Goal: Check status: Check status

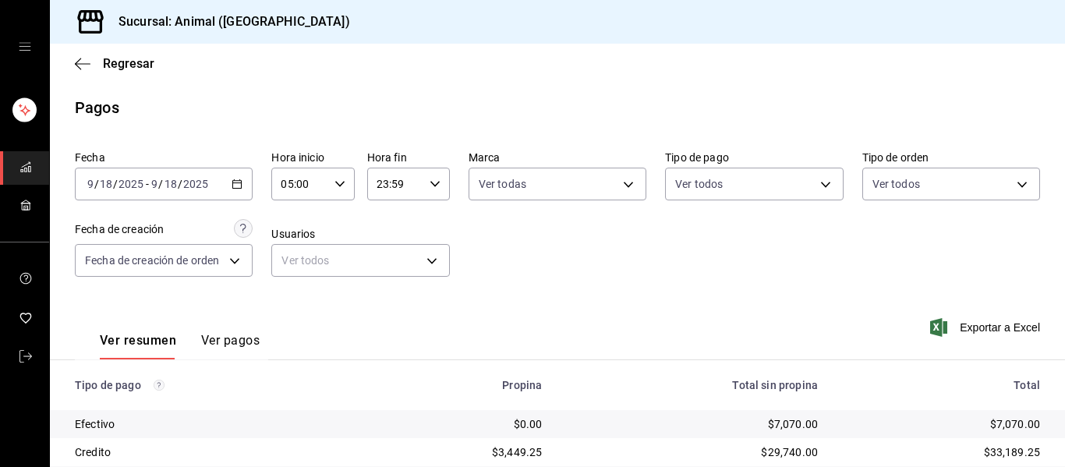
scroll to position [222, 0]
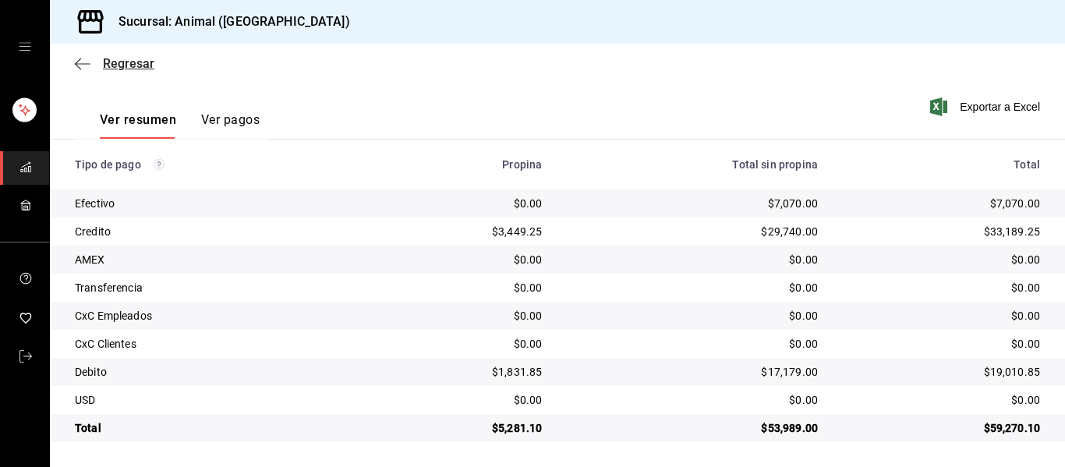
click at [83, 61] on icon "button" at bounding box center [83, 64] width 16 height 14
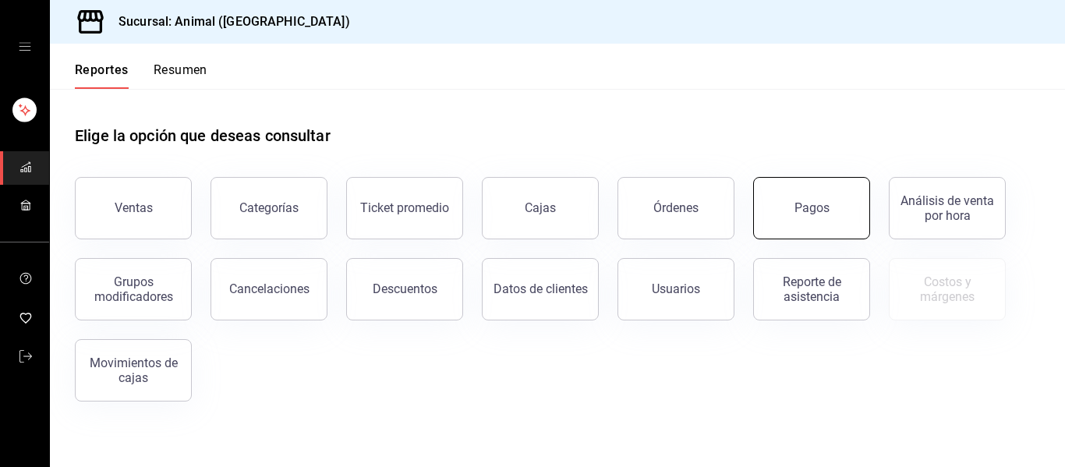
click at [835, 217] on button "Pagos" at bounding box center [811, 208] width 117 height 62
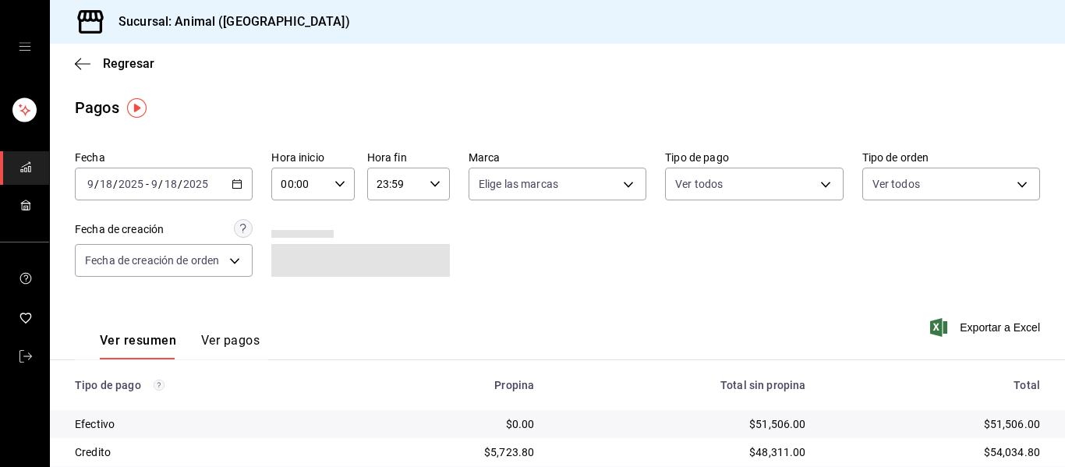
click at [335, 188] on icon "button" at bounding box center [340, 184] width 11 height 11
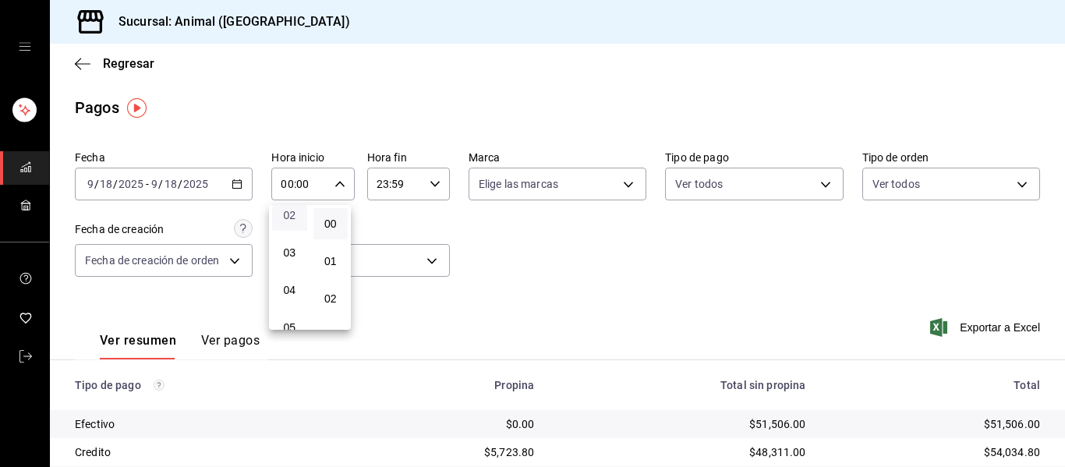
scroll to position [84, 0]
click at [289, 292] on span "04" at bounding box center [290, 289] width 16 height 12
type input "04:00"
click at [470, 319] on div at bounding box center [532, 233] width 1065 height 467
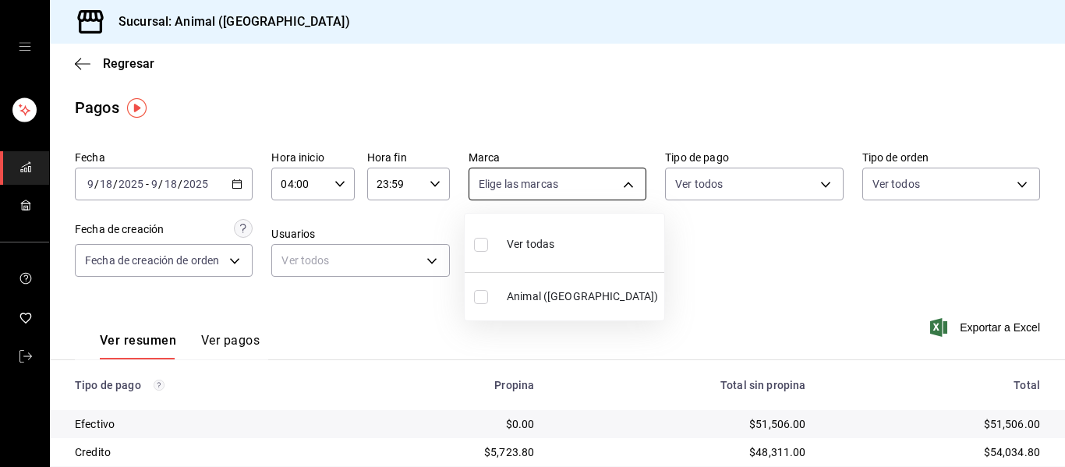
click at [620, 185] on body "Sucursal: Animal ([GEOGRAPHIC_DATA]) Regresar Pagos Fecha [DATE] [DATE] - [DATE…" at bounding box center [532, 233] width 1065 height 467
click at [603, 242] on li "Ver todas" at bounding box center [565, 243] width 200 height 46
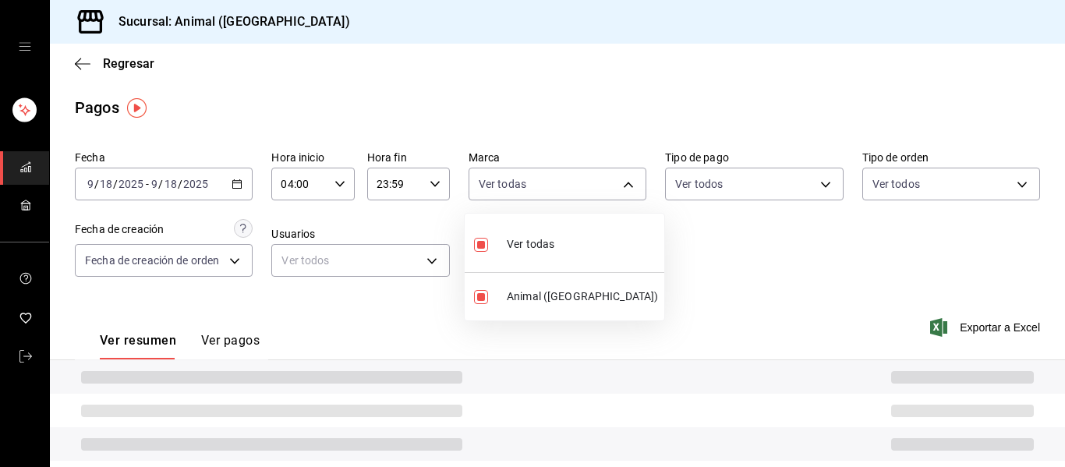
type input "96838179-8fbb-4073-aae3-1789726318c8"
checkbox input "true"
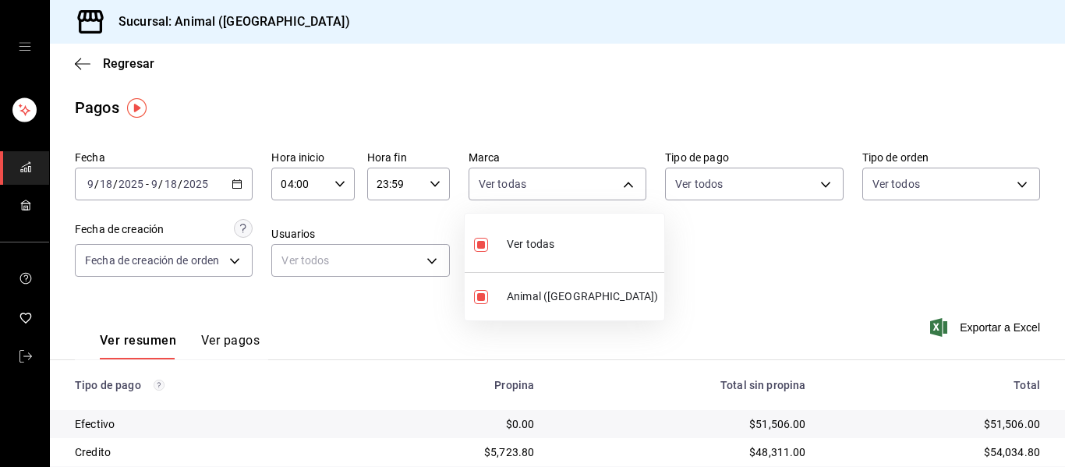
click at [806, 295] on div at bounding box center [532, 233] width 1065 height 467
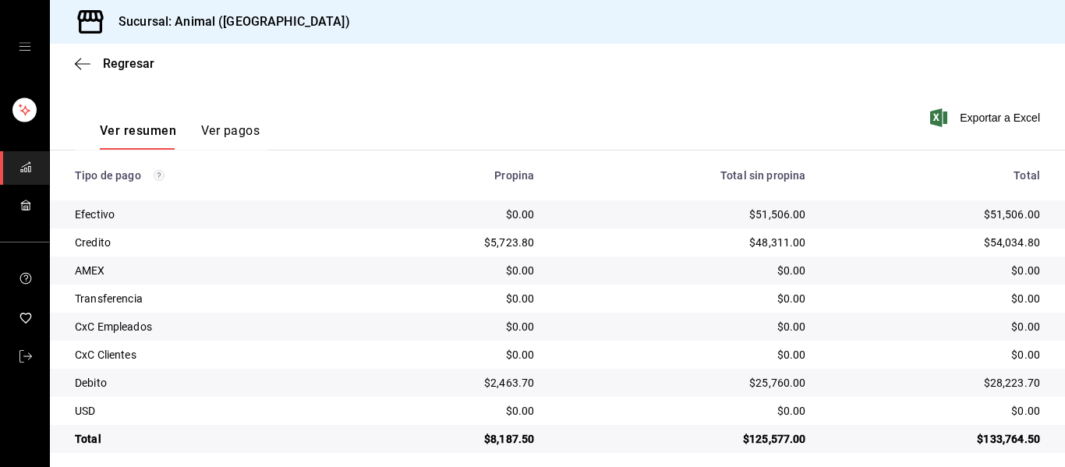
scroll to position [218, 0]
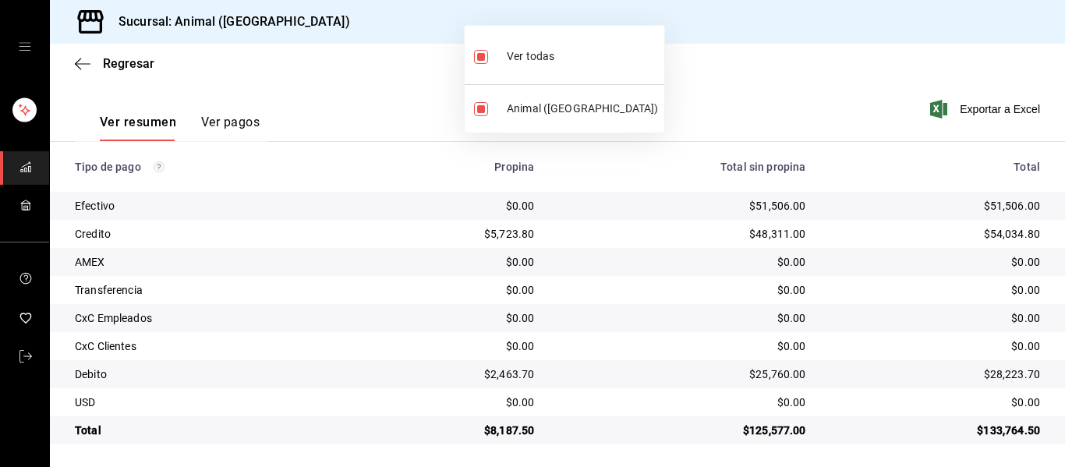
click at [725, 90] on div at bounding box center [532, 233] width 1065 height 467
click at [675, 274] on div at bounding box center [532, 233] width 1065 height 467
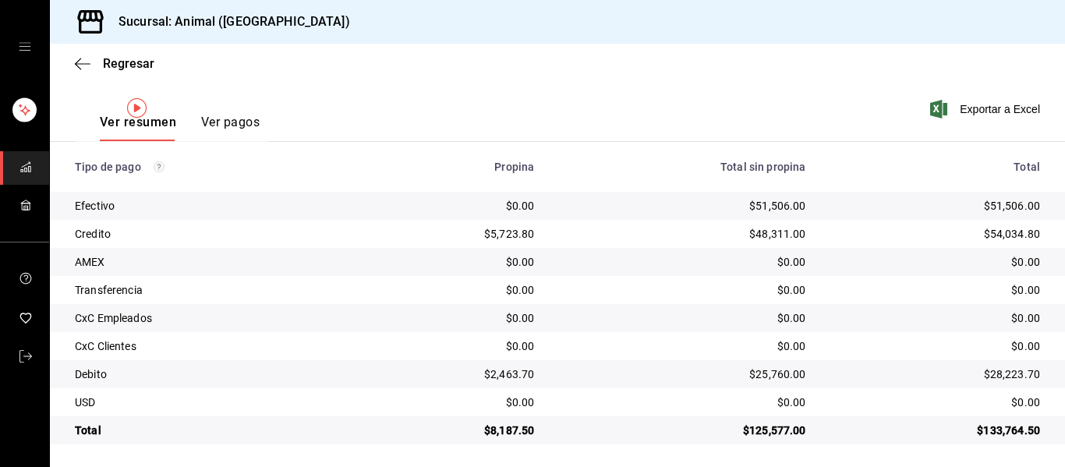
scroll to position [0, 0]
